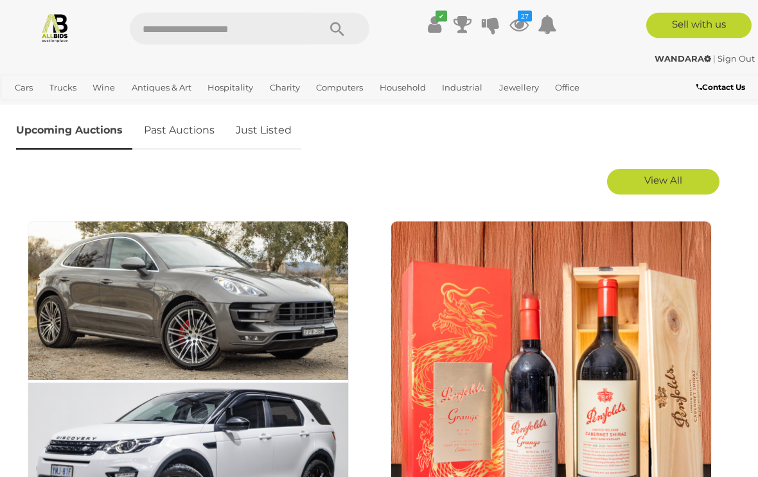
scroll to position [639, 0]
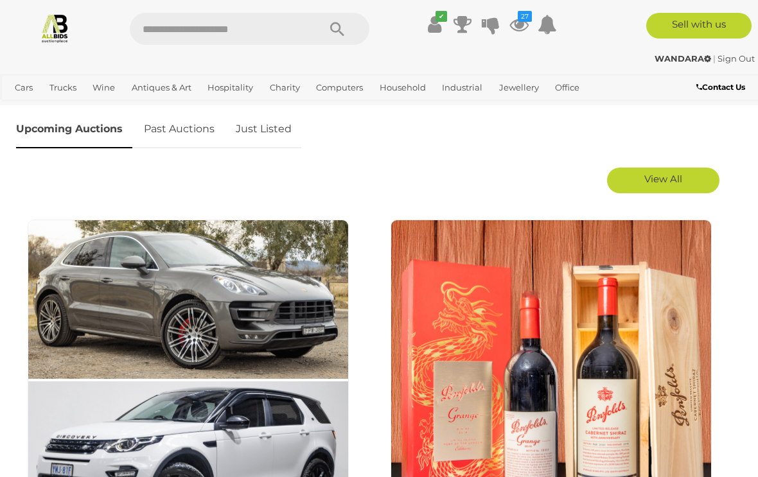
click at [252, 138] on link "Just Listed" at bounding box center [263, 129] width 75 height 38
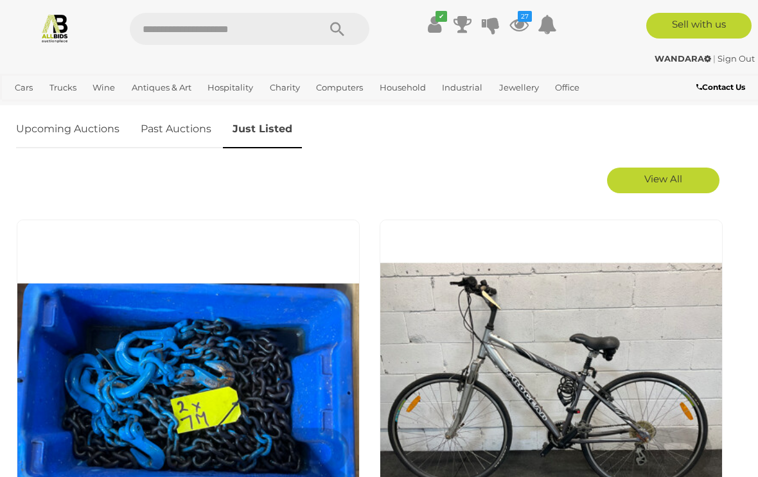
click at [675, 187] on link "View All" at bounding box center [663, 181] width 112 height 26
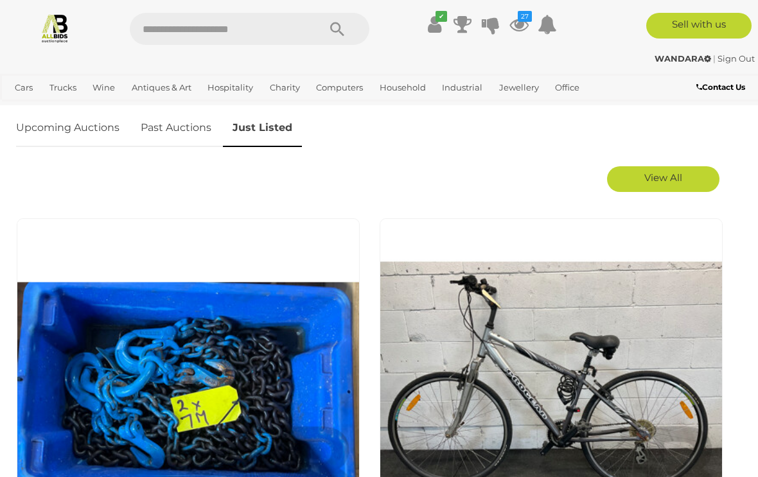
scroll to position [623, 0]
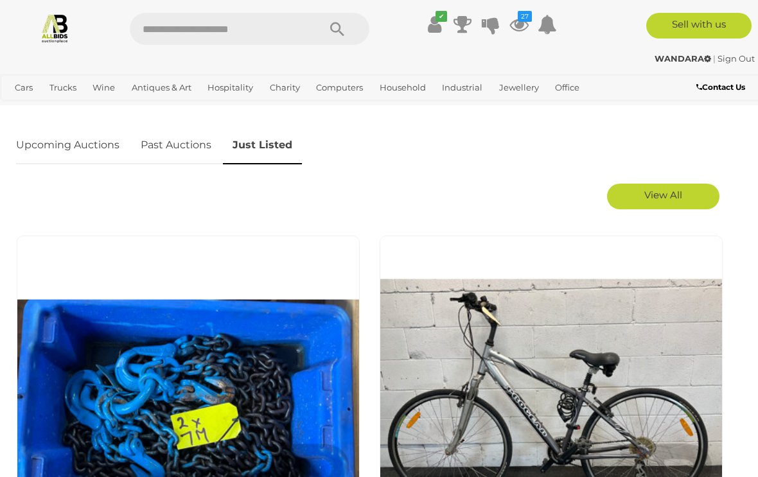
click at [74, 150] on link "Upcoming Auctions" at bounding box center [72, 146] width 113 height 38
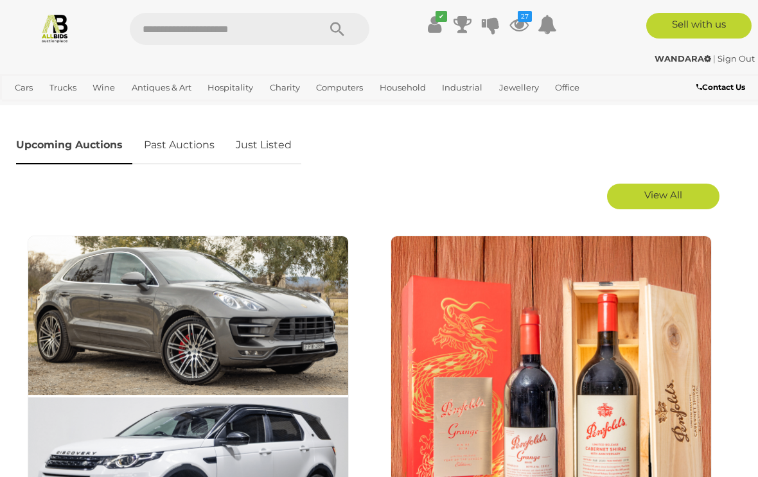
click at [684, 203] on link "View All" at bounding box center [663, 197] width 112 height 26
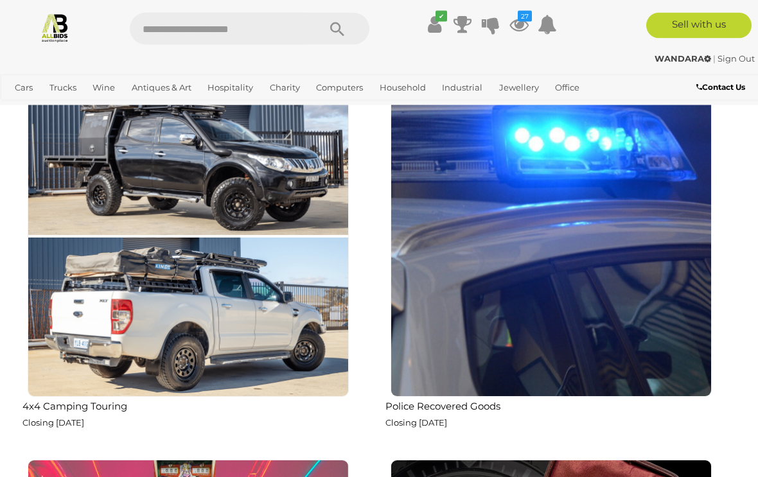
scroll to position [2758, 0]
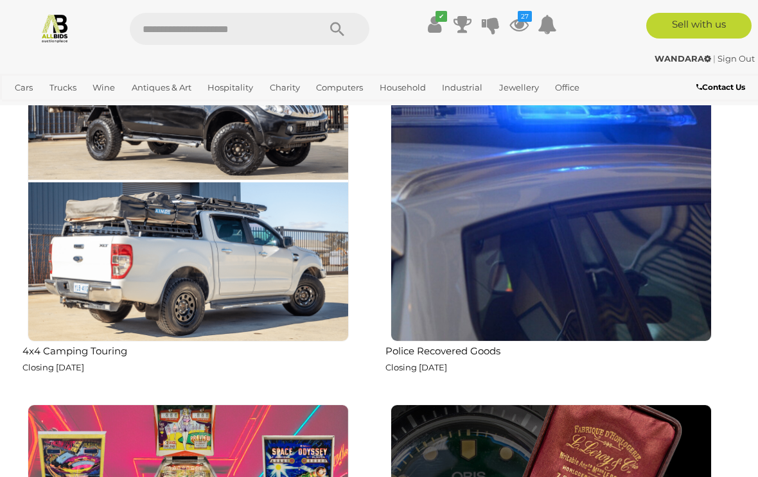
click at [137, 154] on img at bounding box center [188, 181] width 321 height 321
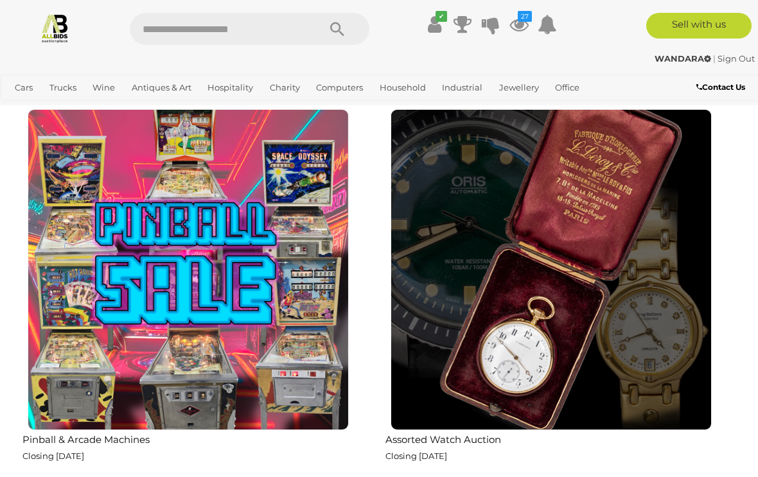
scroll to position [3094, 0]
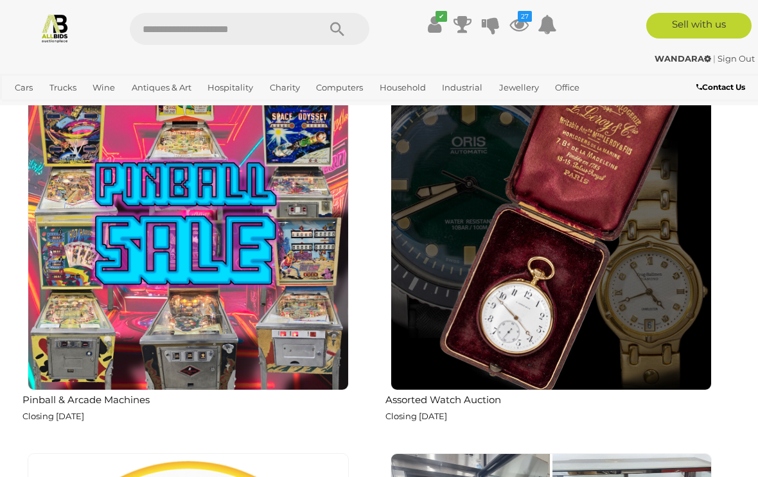
click at [276, 256] on img at bounding box center [188, 229] width 321 height 321
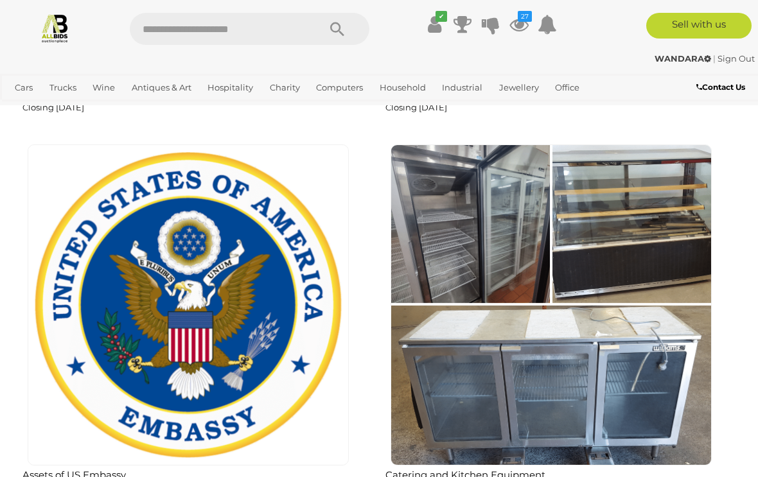
scroll to position [3403, 0]
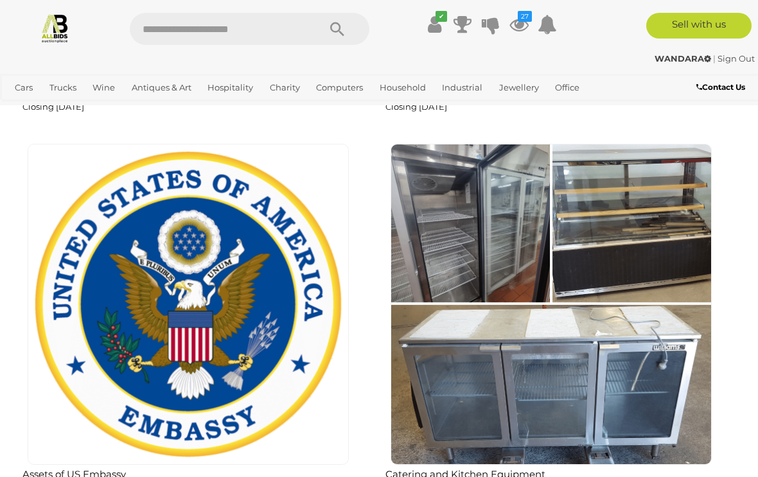
click at [236, 303] on img at bounding box center [188, 304] width 321 height 321
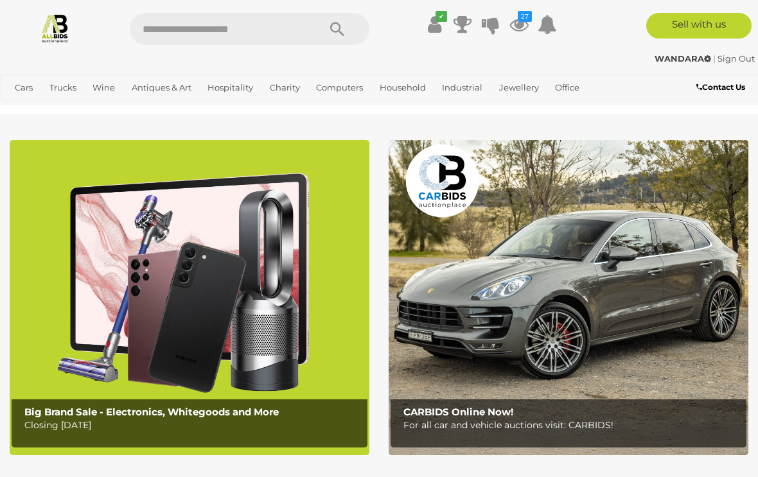
scroll to position [3425, 0]
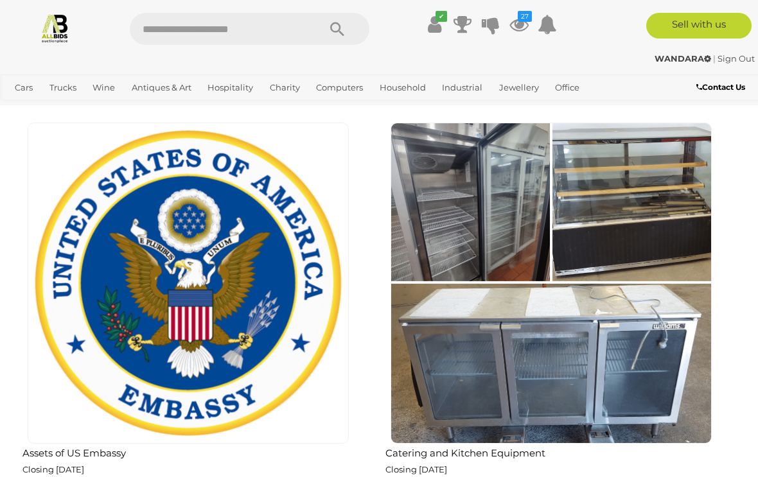
click at [617, 320] on img at bounding box center [551, 283] width 321 height 321
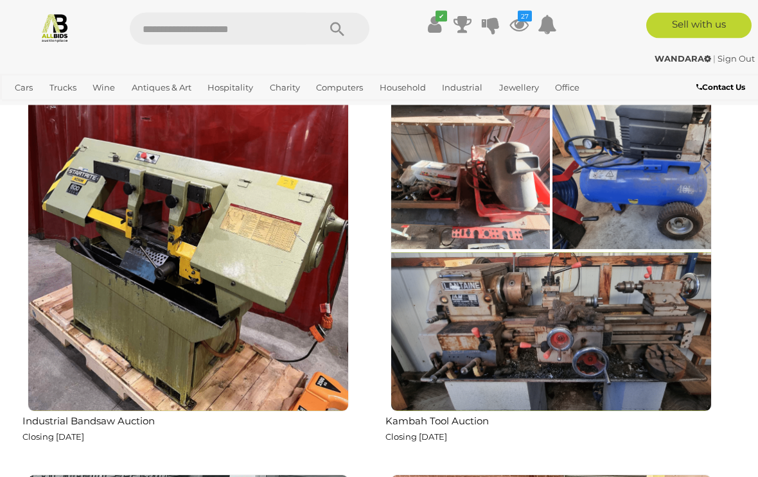
scroll to position [4998, 0]
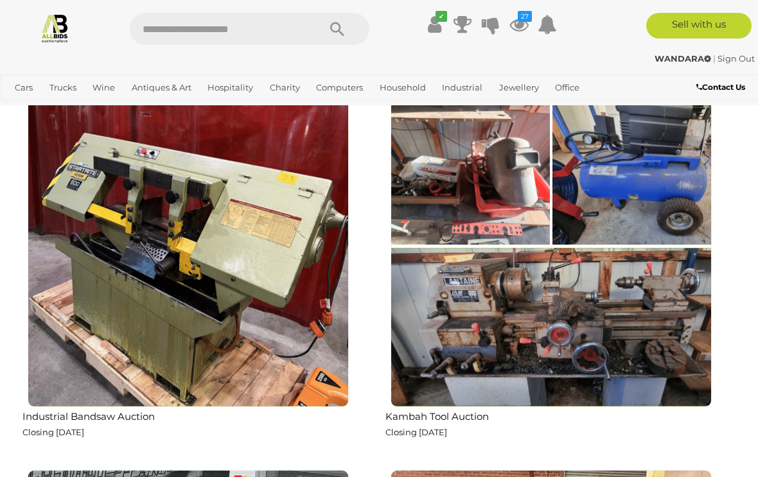
click at [615, 279] on img at bounding box center [551, 246] width 321 height 321
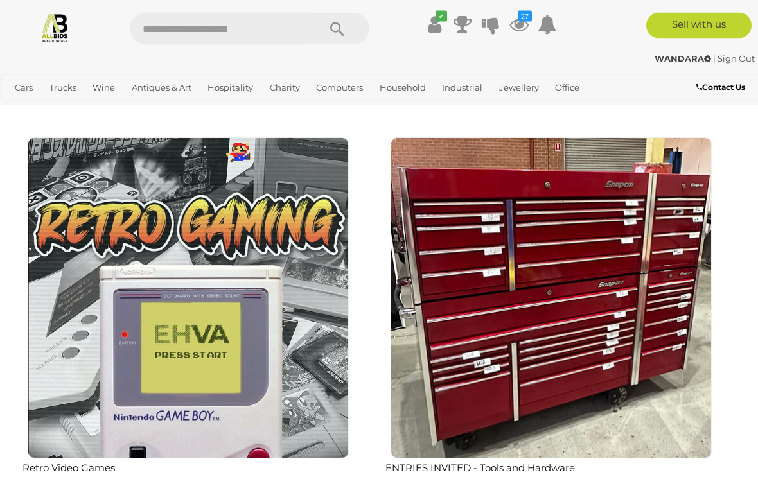
scroll to position [5330, 0]
click at [626, 356] on img at bounding box center [551, 297] width 321 height 321
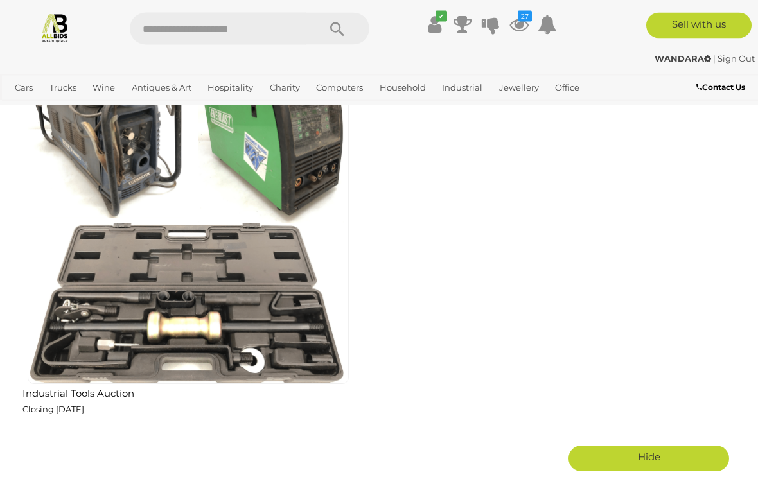
scroll to position [5789, 0]
click at [220, 264] on img at bounding box center [188, 223] width 321 height 321
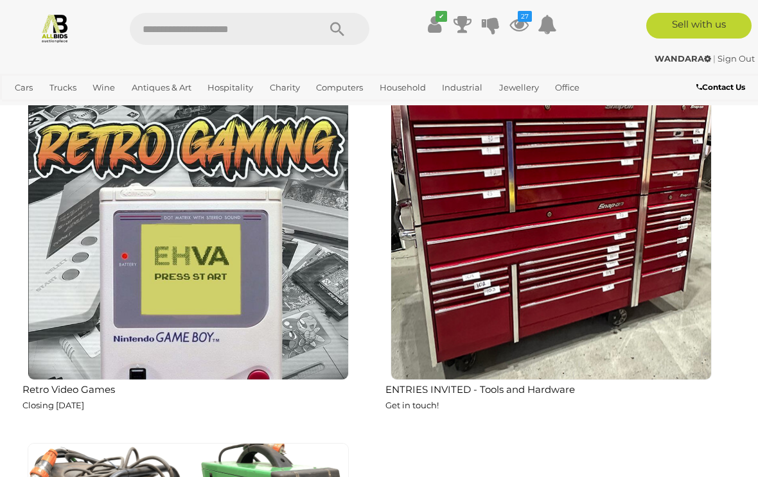
scroll to position [5372, 0]
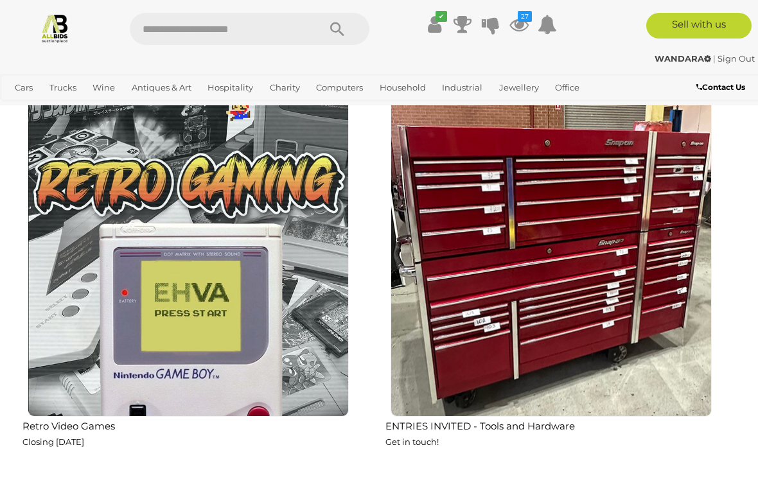
click at [561, 258] on img at bounding box center [551, 256] width 321 height 321
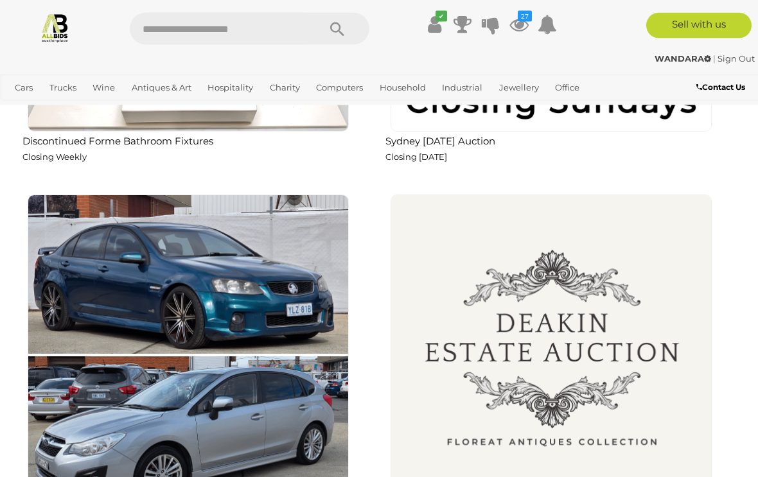
scroll to position [1817, 0]
click at [504, 362] on img at bounding box center [551, 355] width 321 height 321
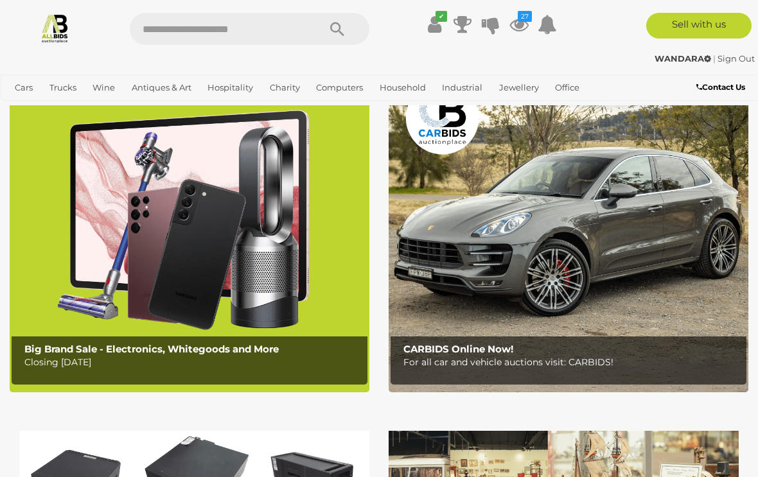
scroll to position [60, 0]
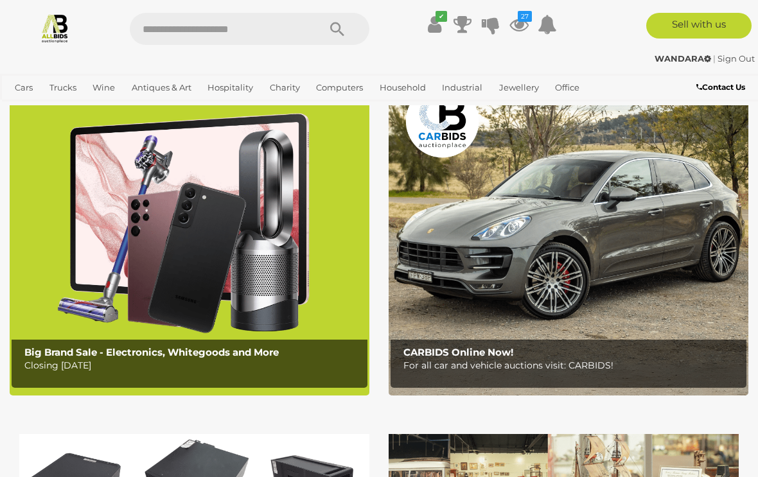
click at [287, 270] on img at bounding box center [190, 237] width 360 height 315
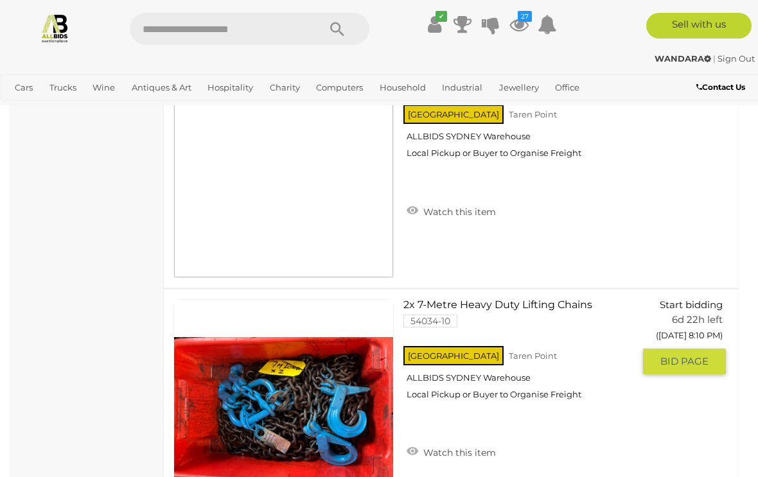
scroll to position [9323, 0]
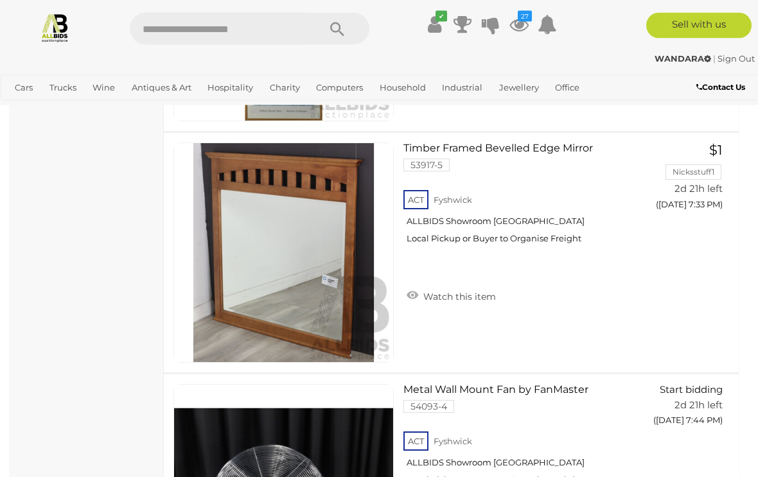
scroll to position [4544, 0]
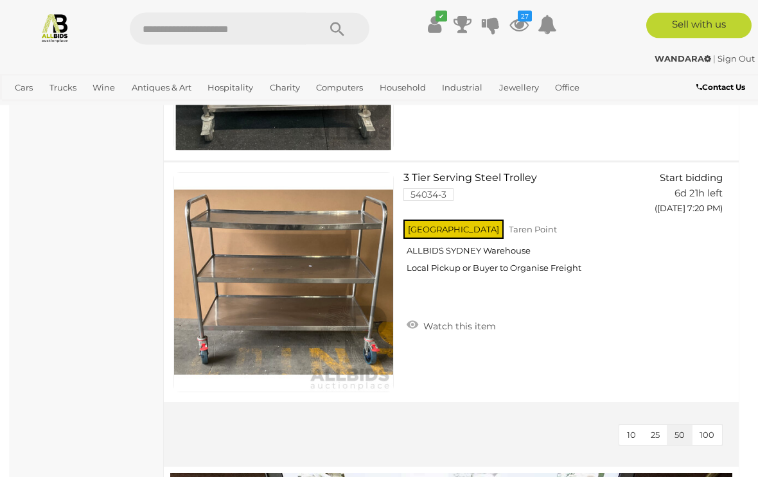
scroll to position [5952, 0]
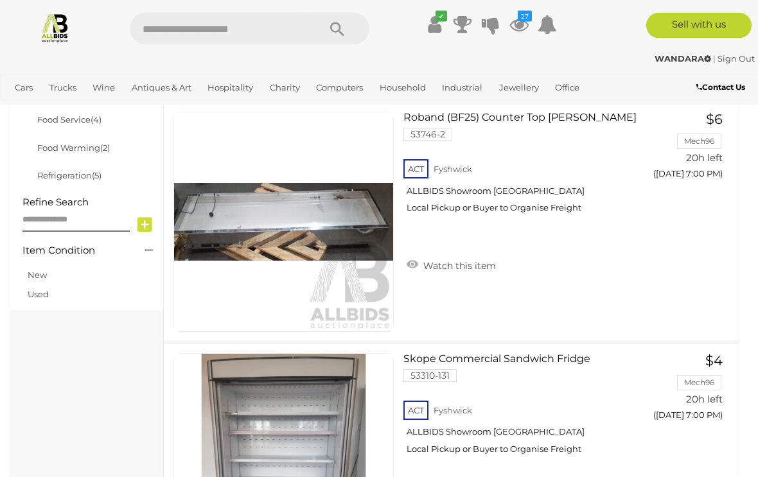
scroll to position [445, 0]
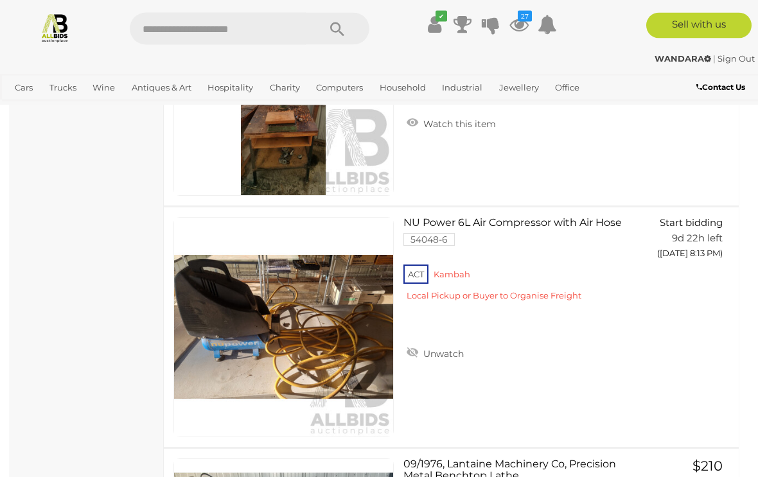
scroll to position [985, 0]
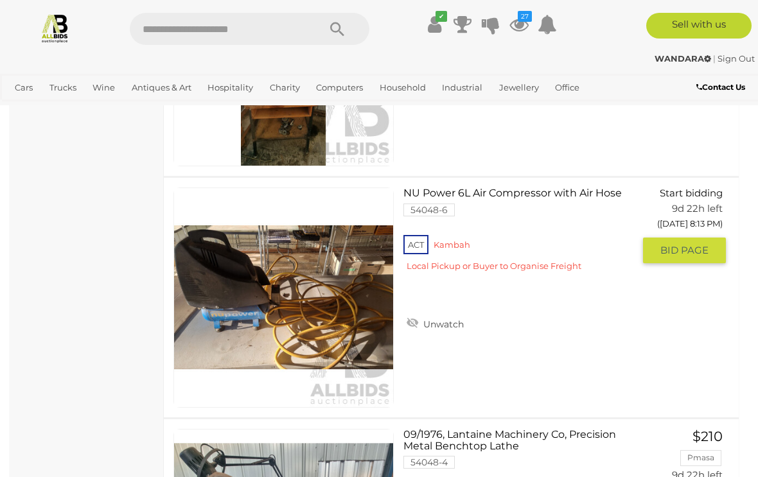
click at [622, 282] on div "ACT Kambah Local Pickup or Buyer to Organise Freight" at bounding box center [518, 257] width 230 height 49
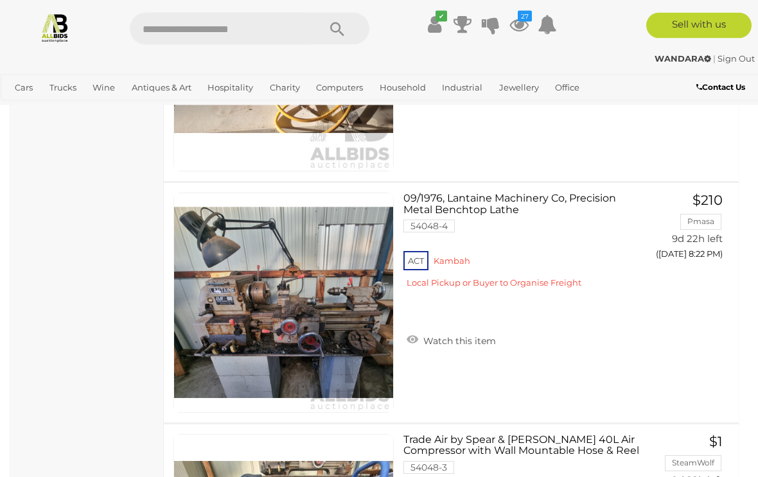
scroll to position [1237, 0]
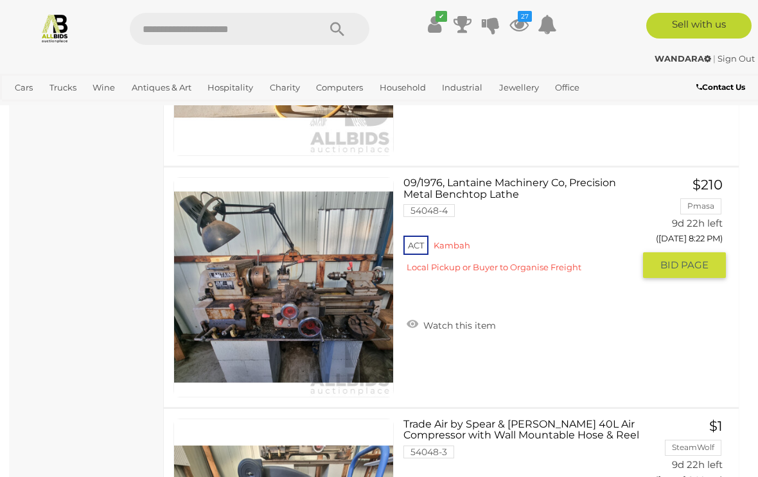
click at [479, 328] on link "Watch this item" at bounding box center [451, 324] width 96 height 19
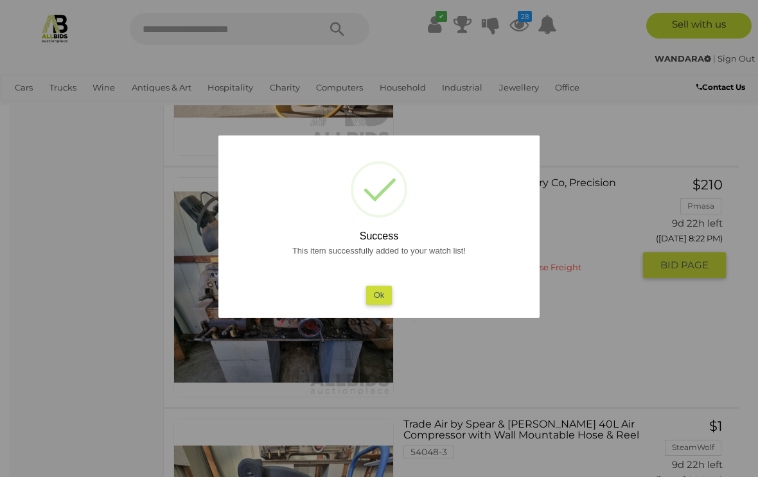
click at [380, 303] on button "Ok" at bounding box center [379, 295] width 26 height 19
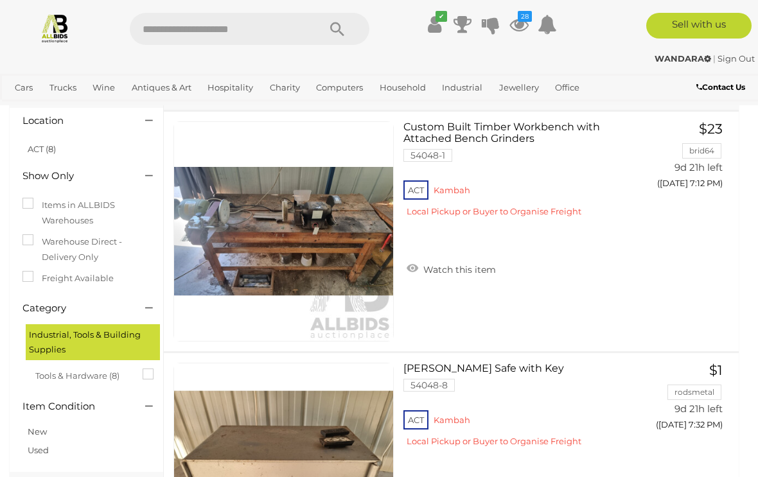
scroll to position [0, 0]
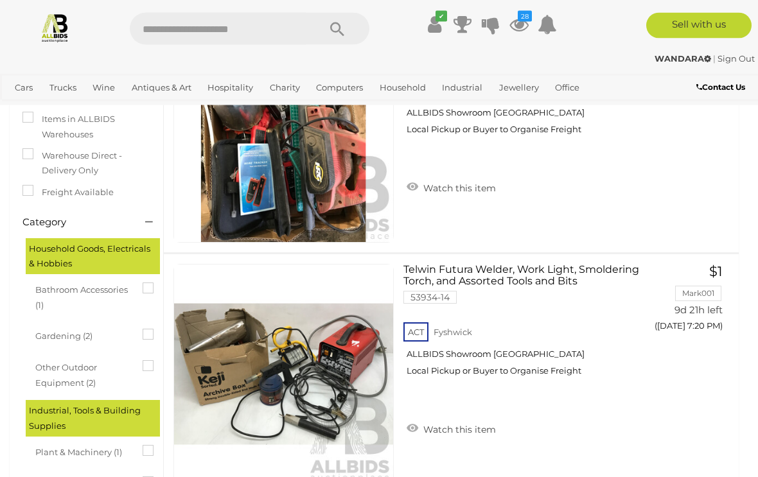
scroll to position [186, 0]
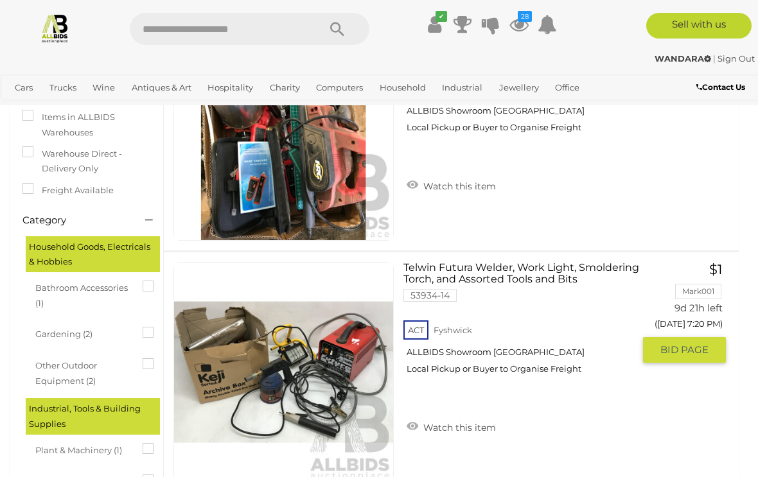
click at [343, 386] on img at bounding box center [283, 372] width 219 height 219
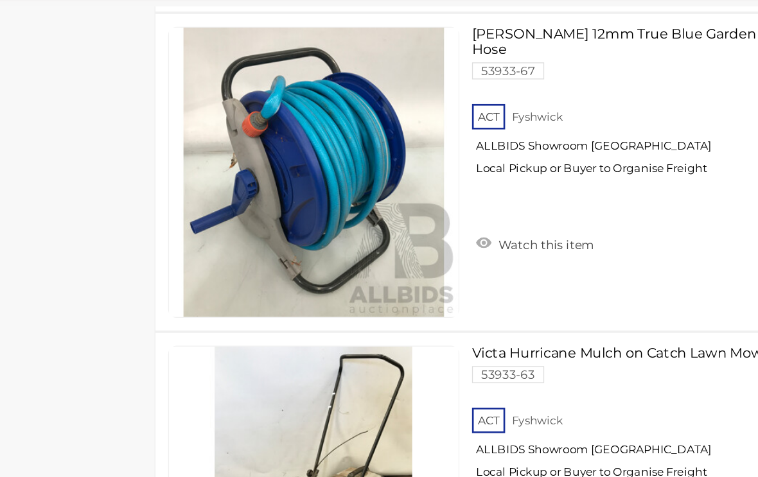
scroll to position [1296, 0]
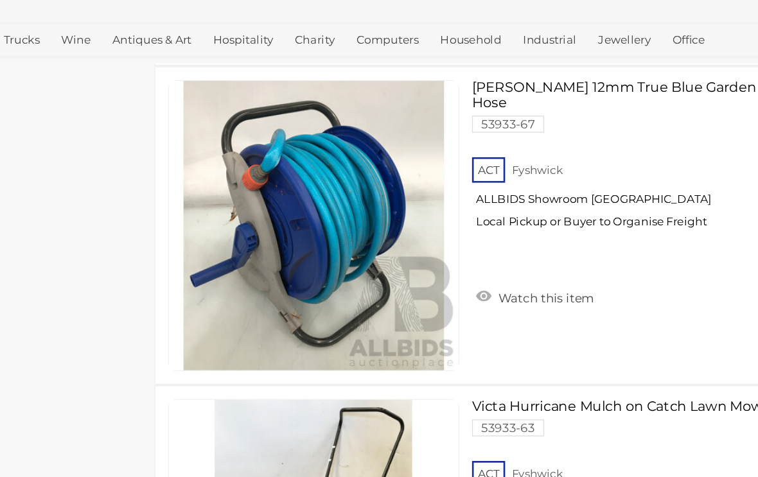
click at [403, 272] on link "Watch this item" at bounding box center [451, 281] width 96 height 19
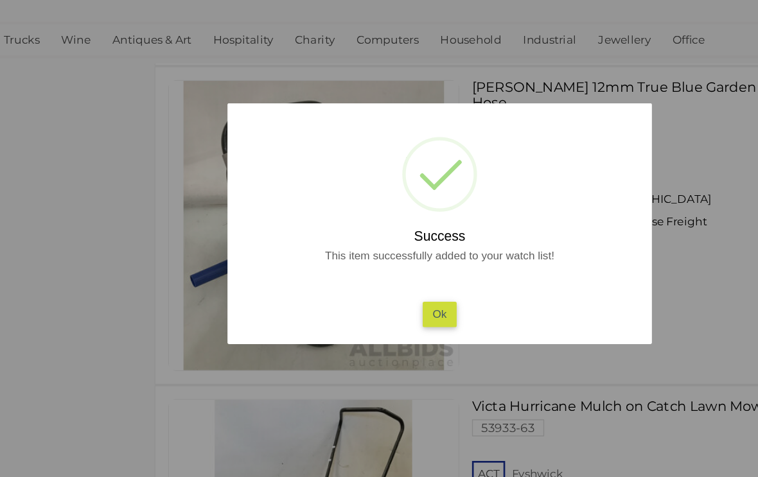
click at [366, 286] on button "Ok" at bounding box center [379, 295] width 26 height 19
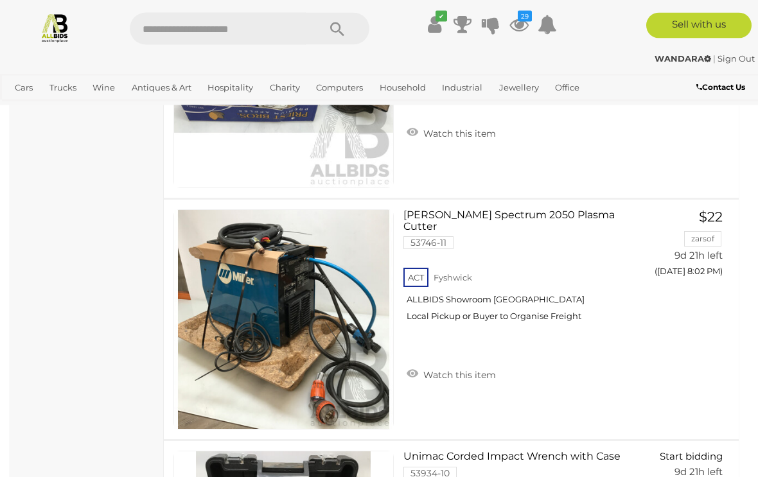
scroll to position [2895, 0]
click at [597, 394] on div "Miller Spectrum 2050 Plasma Cutter 53746-11 ACT Fyshwick ALLBIDS Showroom Fyshw…" at bounding box center [451, 320] width 594 height 240
click at [591, 392] on div "Miller Spectrum 2050 Plasma Cutter 53746-11 ACT Fyshwick ALLBIDS Showroom Fyshw…" at bounding box center [451, 320] width 594 height 240
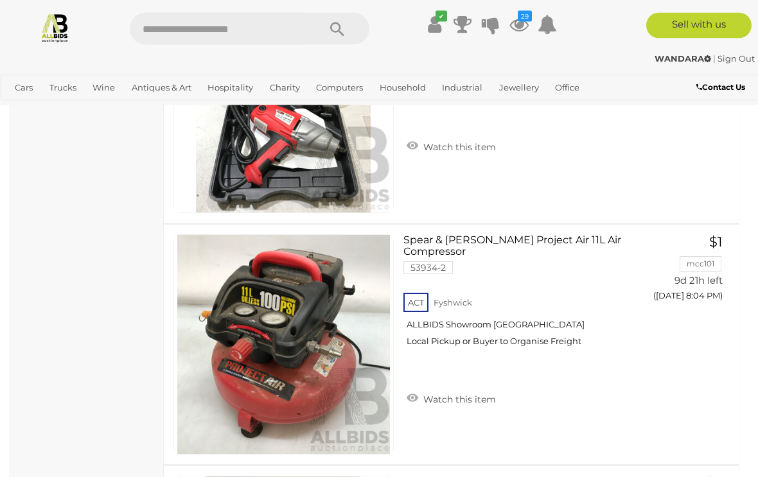
scroll to position [3353, 0]
click at [472, 391] on link "Watch this item" at bounding box center [451, 398] width 96 height 19
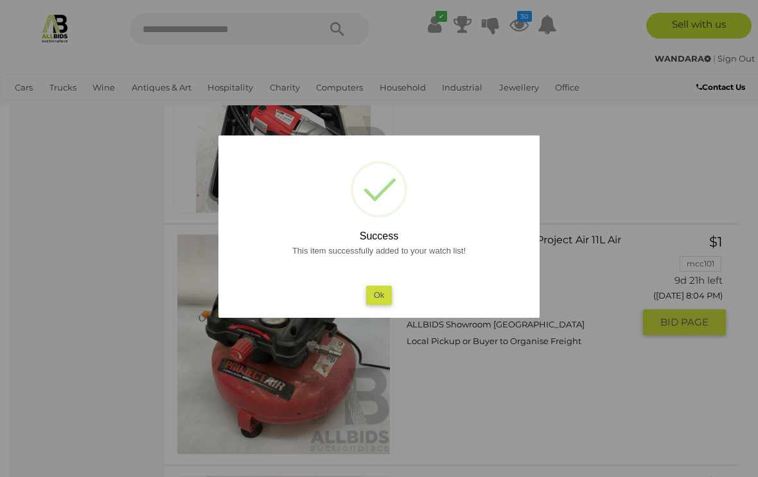
click at [378, 302] on button "Ok" at bounding box center [379, 295] width 26 height 19
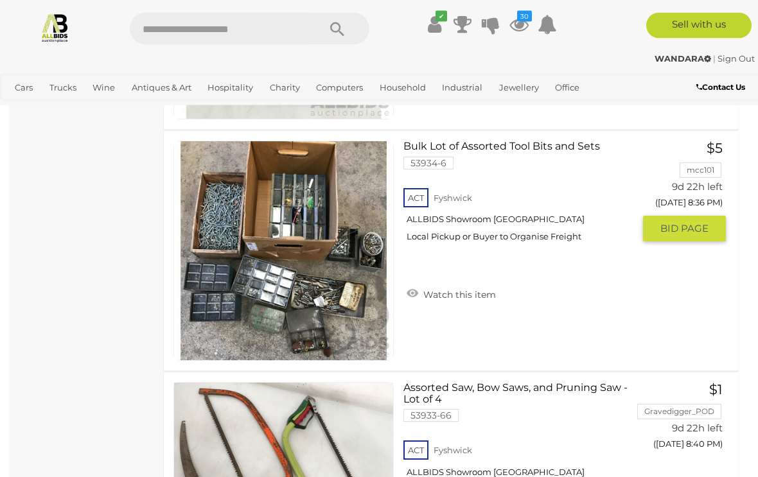
scroll to position [5379, 0]
click at [484, 294] on link "Watch this item" at bounding box center [451, 293] width 96 height 19
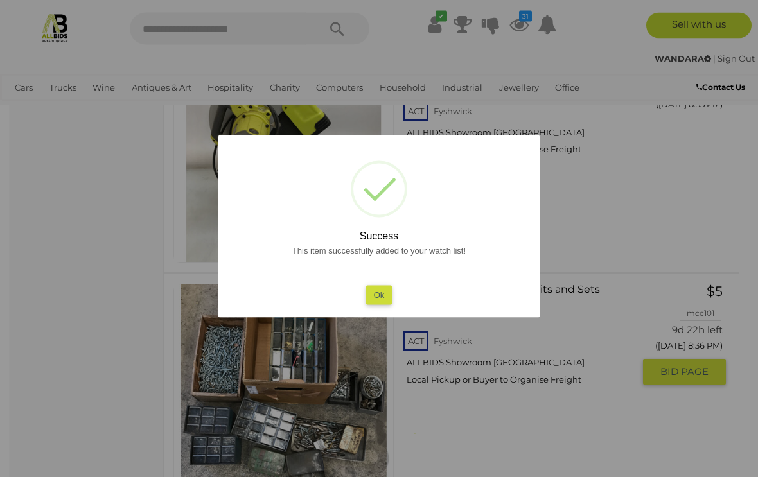
scroll to position [5211, 0]
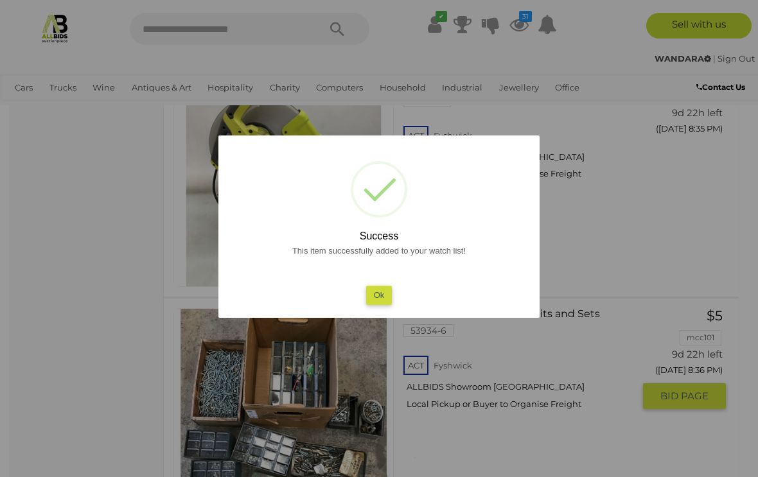
click at [377, 290] on button "Ok" at bounding box center [379, 295] width 26 height 19
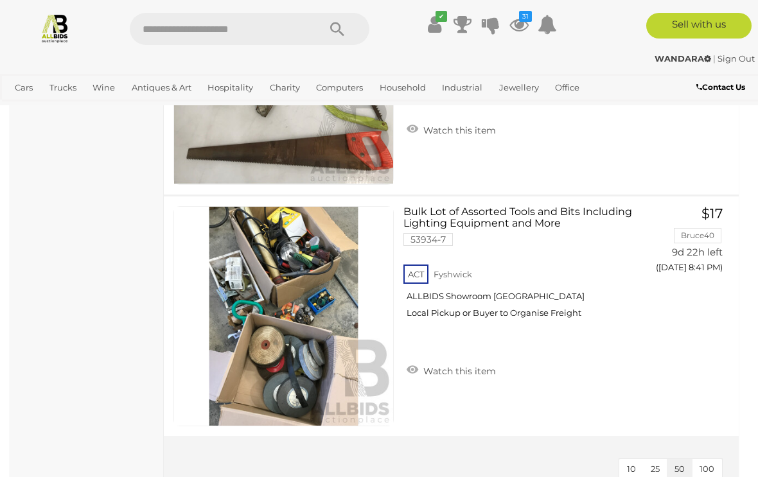
scroll to position [5794, 0]
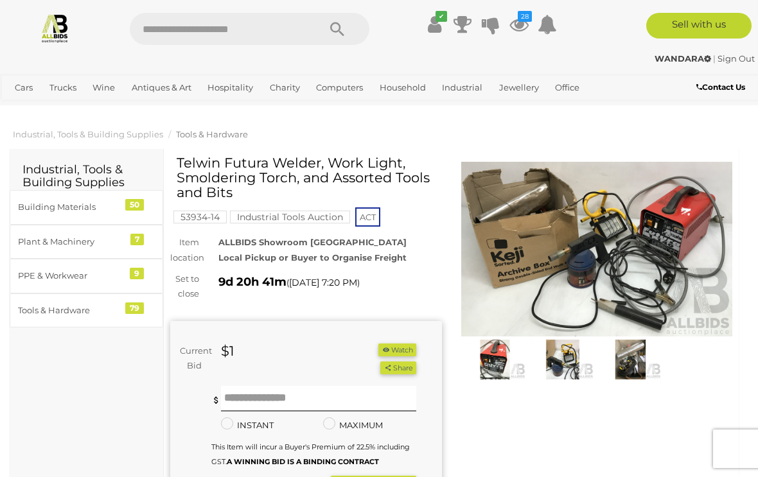
click at [651, 270] on img at bounding box center [597, 249] width 272 height 175
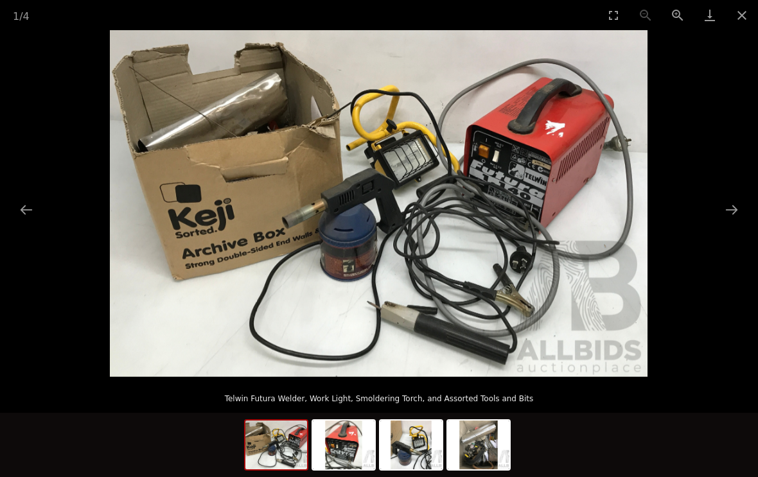
click at [735, 218] on button "Next slide" at bounding box center [731, 209] width 27 height 25
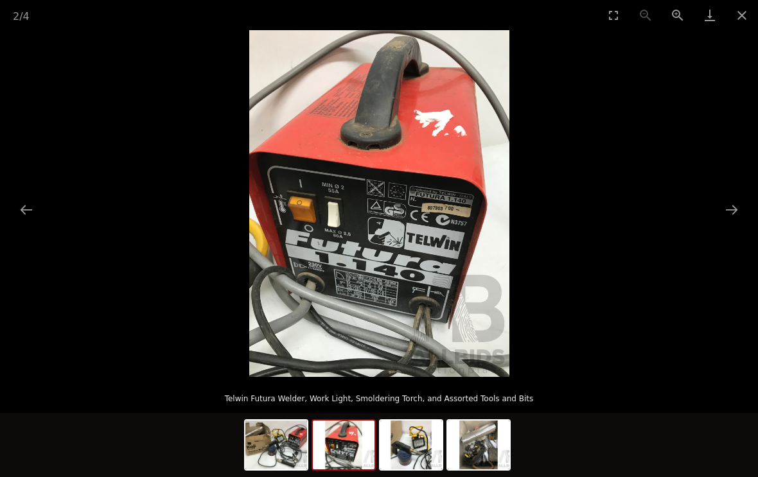
click at [724, 216] on button "Next slide" at bounding box center [731, 209] width 27 height 25
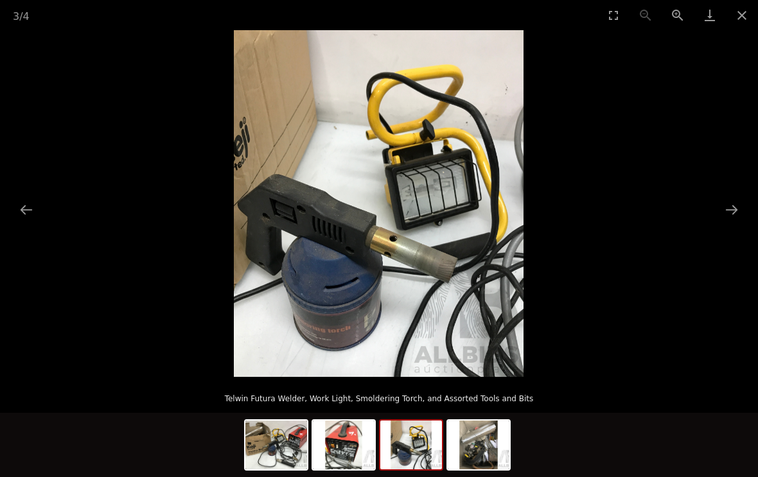
click at [718, 220] on button "Next slide" at bounding box center [731, 209] width 27 height 25
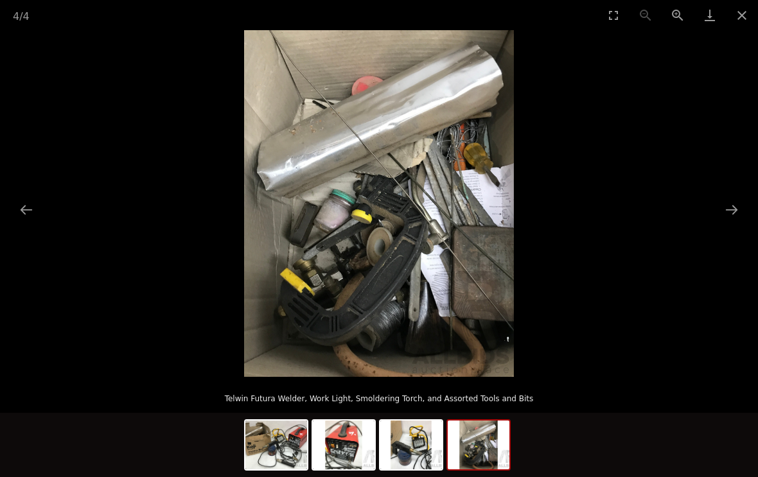
click at [749, 16] on button "Close gallery" at bounding box center [742, 15] width 32 height 30
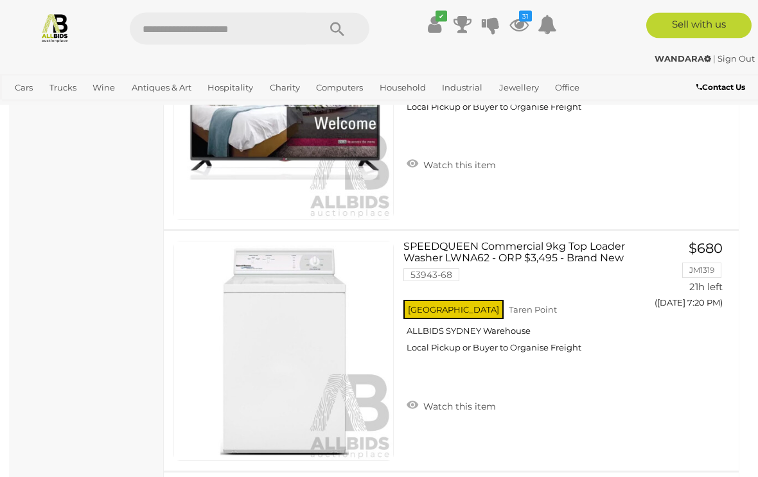
scroll to position [2622, 0]
click at [488, 405] on link "Watch this item" at bounding box center [451, 405] width 96 height 19
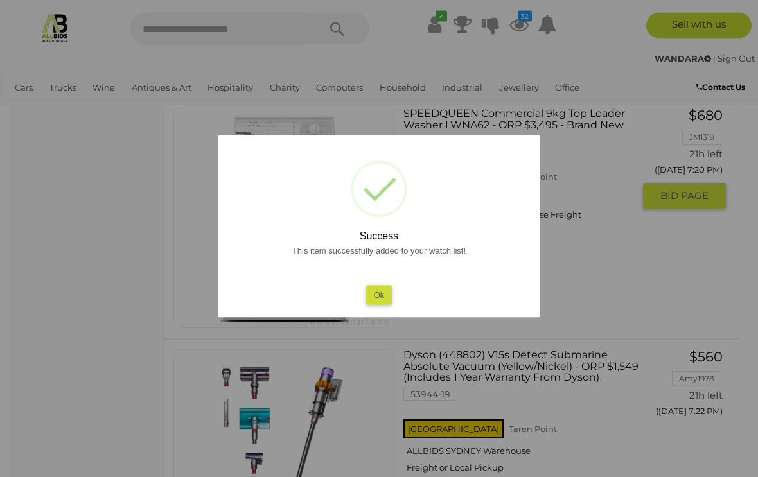
scroll to position [2755, 0]
click at [378, 304] on button "Ok" at bounding box center [379, 295] width 26 height 19
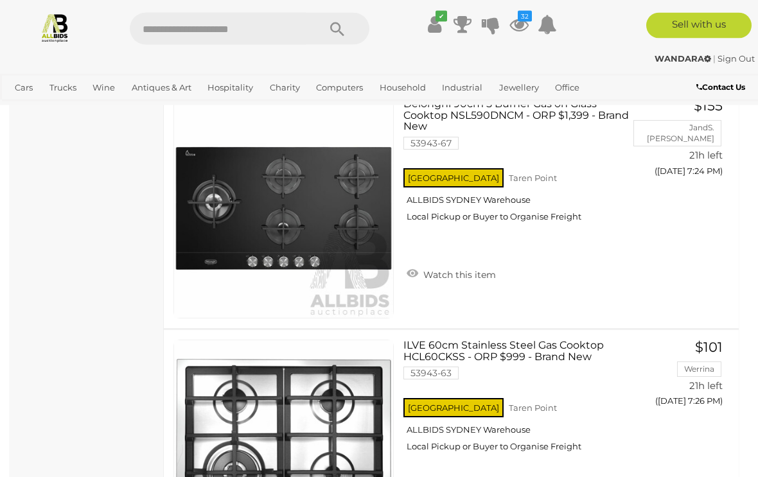
scroll to position [3248, 0]
click at [363, 250] on img at bounding box center [283, 208] width 219 height 219
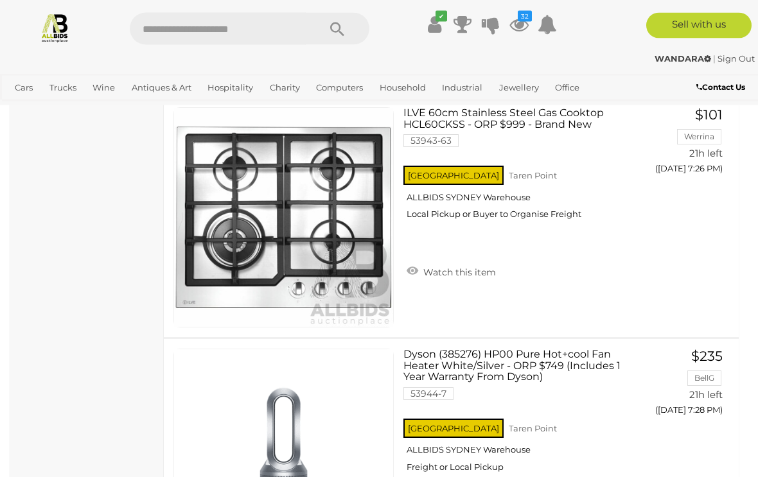
scroll to position [3480, 0]
click at [666, 201] on button "GO TO BID PAGE" at bounding box center [684, 195] width 83 height 26
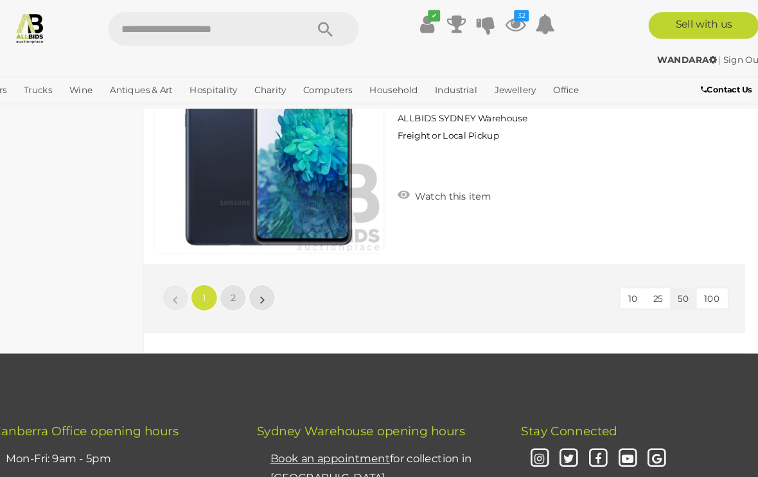
scroll to position [12016, 0]
click at [236, 278] on link "2" at bounding box center [249, 285] width 26 height 26
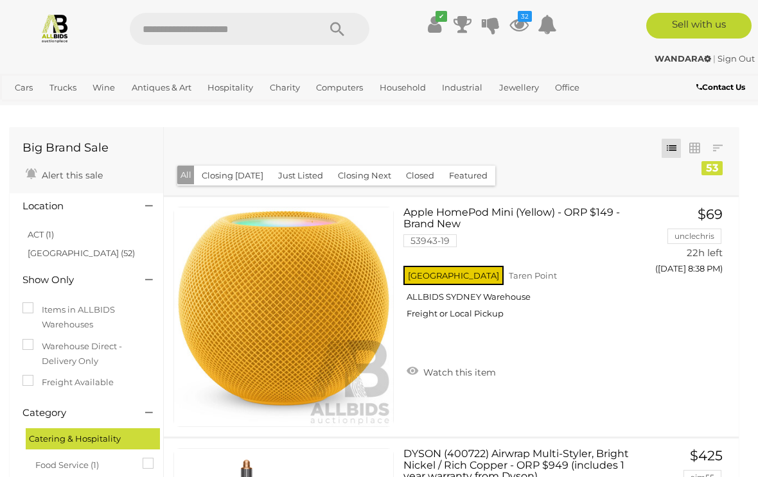
scroll to position [66, 0]
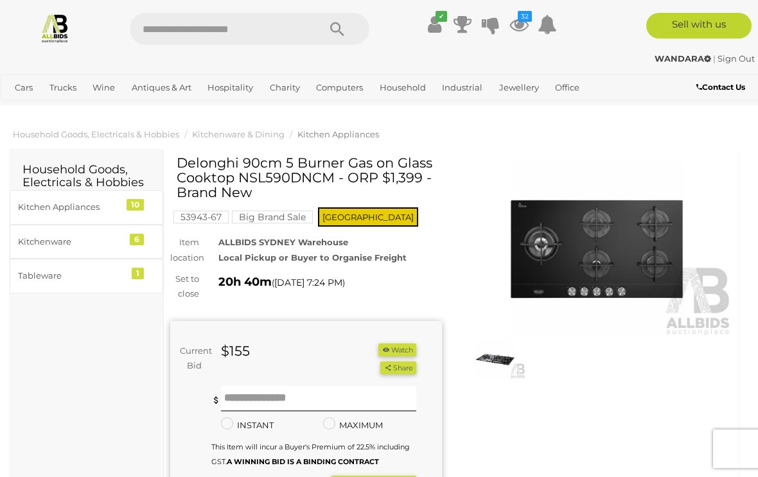
click at [400, 353] on button "Watch" at bounding box center [396, 350] width 37 height 13
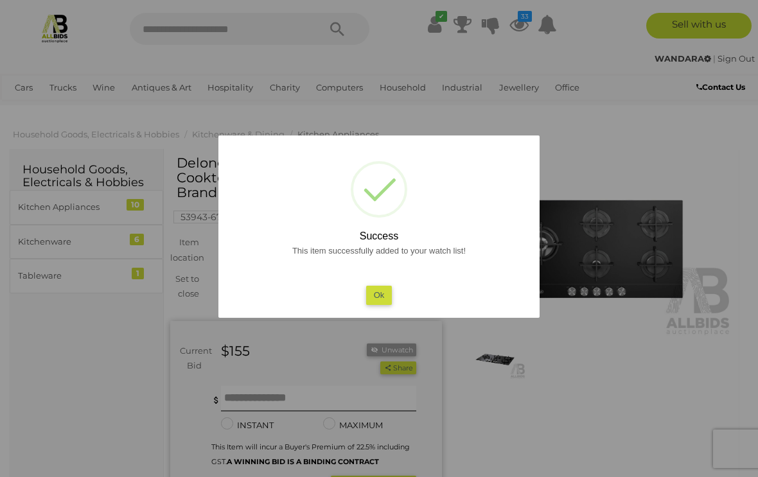
click at [383, 294] on button "Ok" at bounding box center [379, 295] width 26 height 19
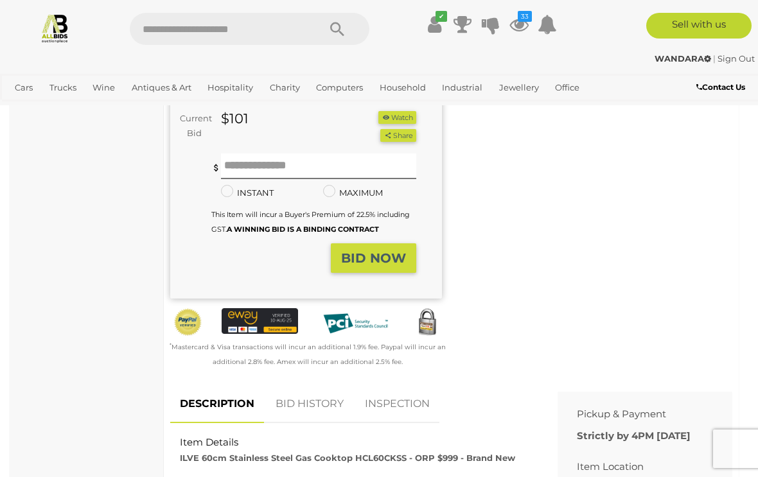
scroll to position [231, 0]
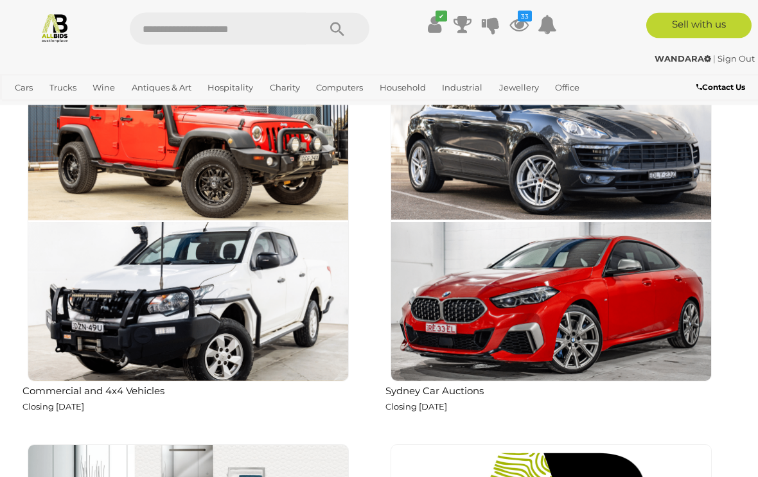
scroll to position [1183, 0]
click at [247, 297] on img at bounding box center [188, 220] width 321 height 321
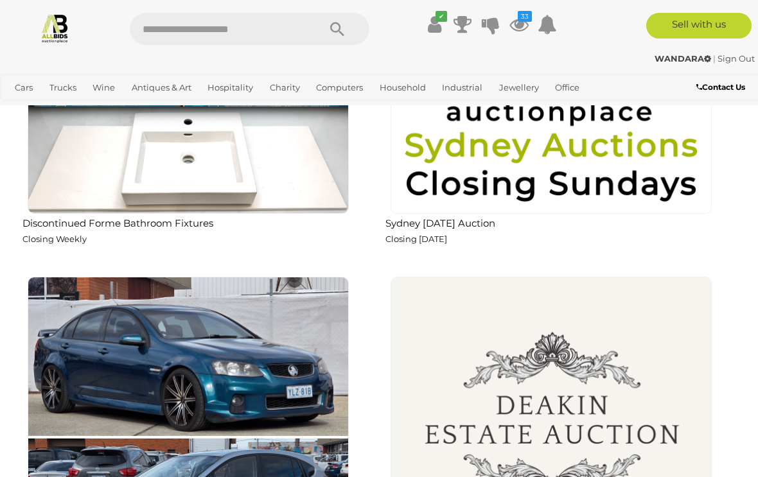
scroll to position [1733, 0]
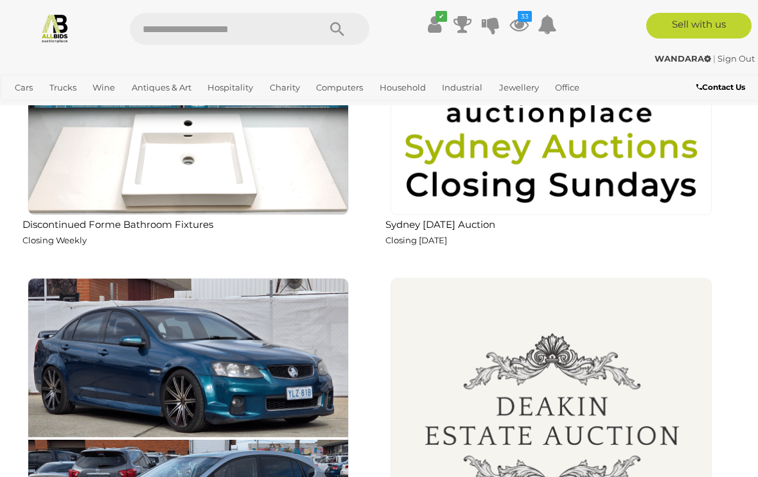
click at [527, 22] on icon at bounding box center [518, 24] width 19 height 23
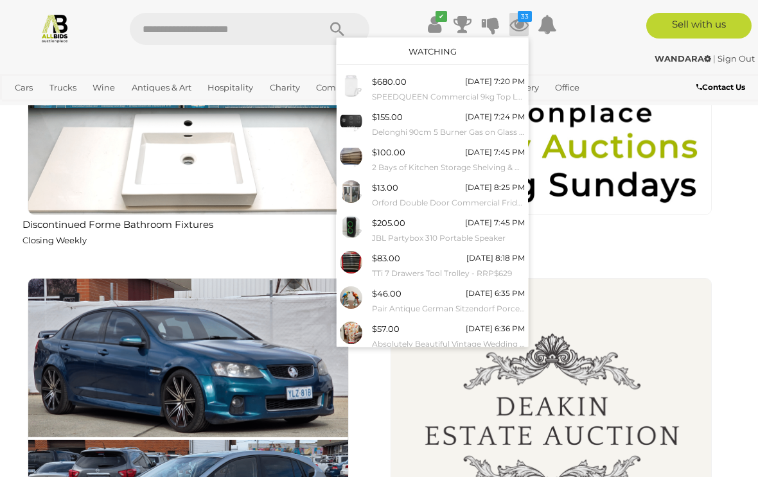
click at [460, 302] on small "Pair Antique German Sitzendorf Porcelain Parrot Figures, Circa 1800s" at bounding box center [448, 309] width 153 height 14
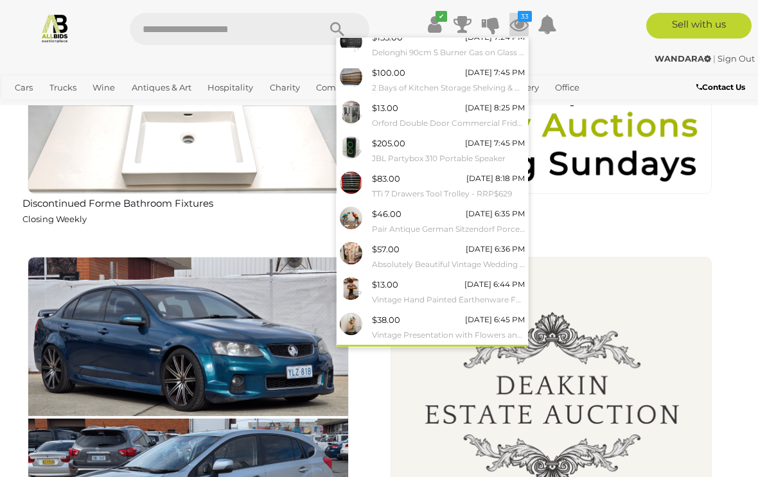
scroll to position [80, 0]
click at [467, 355] on link "View All" at bounding box center [432, 356] width 191 height 22
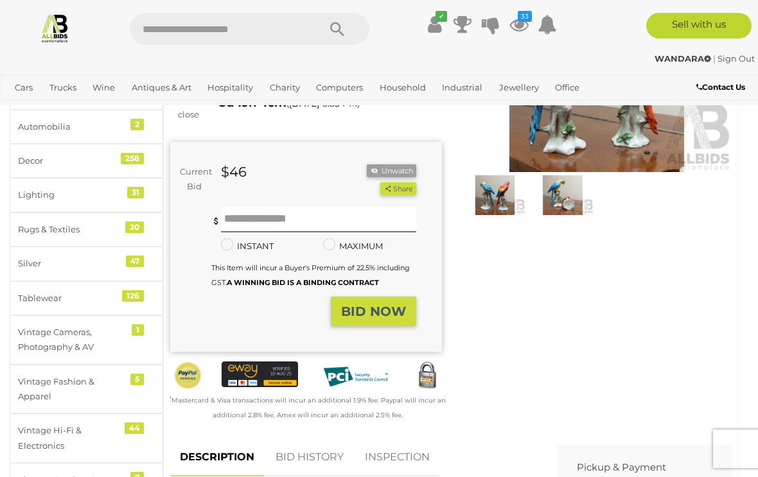
scroll to position [150, 0]
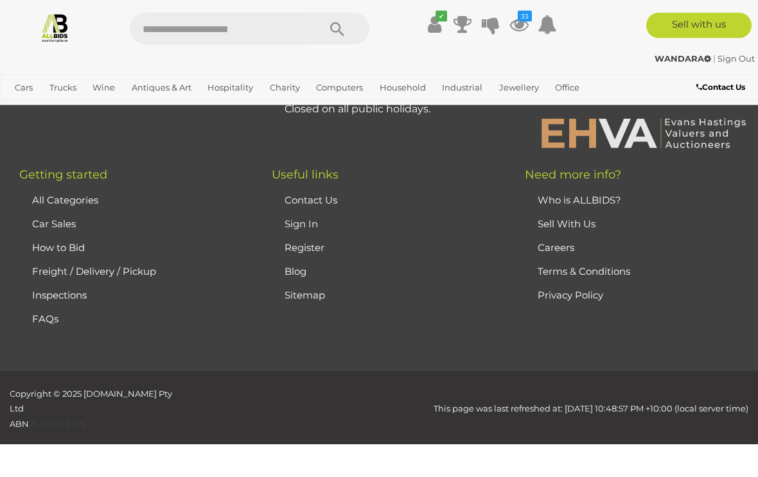
scroll to position [14075, 0]
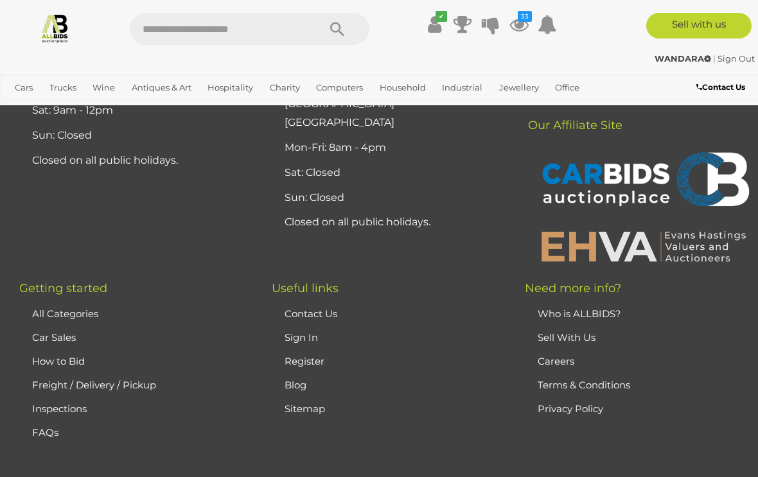
scroll to position [2116, 0]
